Goal: Task Accomplishment & Management: Manage account settings

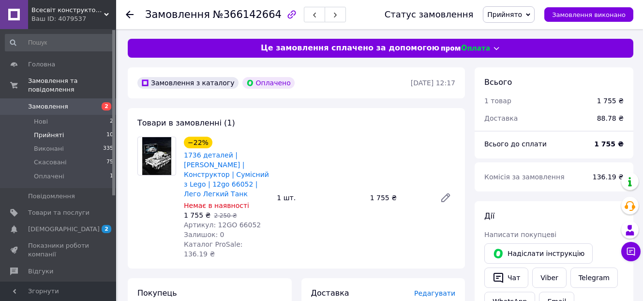
scroll to position [194, 0]
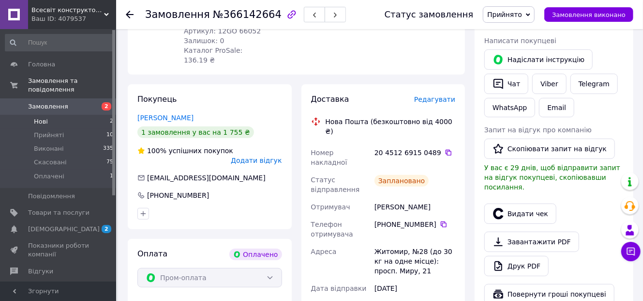
click at [66, 115] on li "Нові 2" at bounding box center [59, 122] width 119 height 14
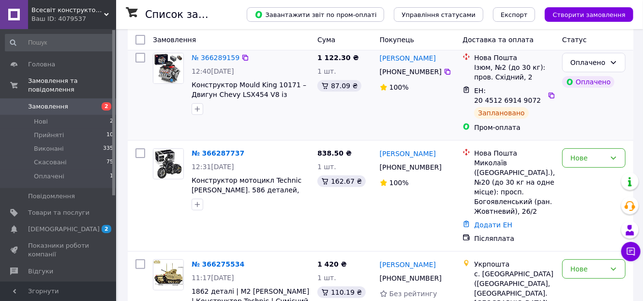
scroll to position [77, 0]
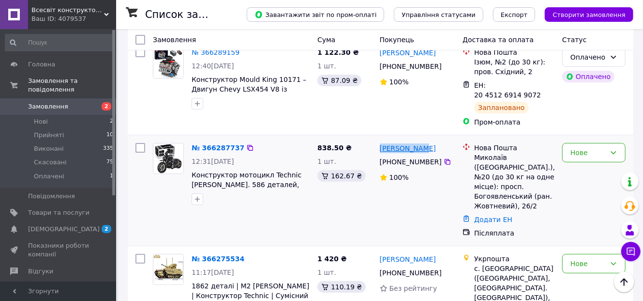
drag, startPoint x: 424, startPoint y: 140, endPoint x: 380, endPoint y: 135, distance: 44.4
click at [380, 142] on div "[PERSON_NAME]" at bounding box center [417, 148] width 77 height 12
copy link "[PERSON_NAME]"
click at [190, 211] on div "№ 366287737 12:31[DATE] Конструктор мотоцикл Technic [PERSON_NAME]. 586 деталей…" at bounding box center [231, 190] width 165 height 103
click at [444, 158] on icon at bounding box center [448, 162] width 8 height 8
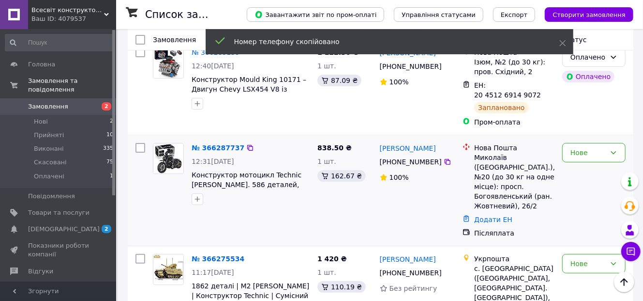
click at [167, 194] on div at bounding box center [168, 174] width 39 height 70
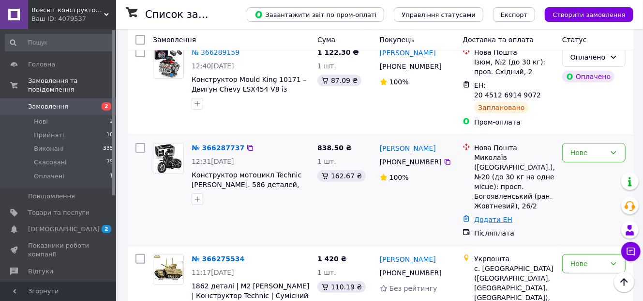
click at [486, 215] on link "Додати ЕН" at bounding box center [493, 219] width 38 height 8
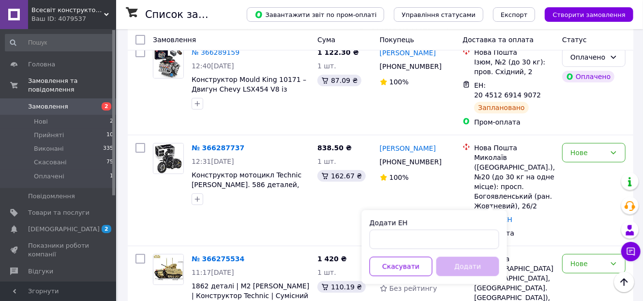
click at [427, 228] on div "Додати ЕН" at bounding box center [435, 233] width 130 height 31
click at [427, 234] on input "Додати ЕН" at bounding box center [435, 238] width 130 height 19
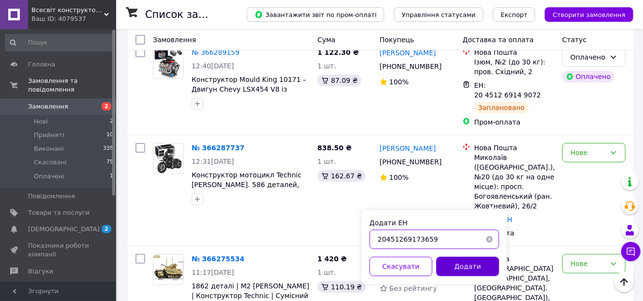
type input "20451269173659"
click at [463, 264] on button "Додати" at bounding box center [468, 266] width 63 height 19
